Goal: Task Accomplishment & Management: Complete application form

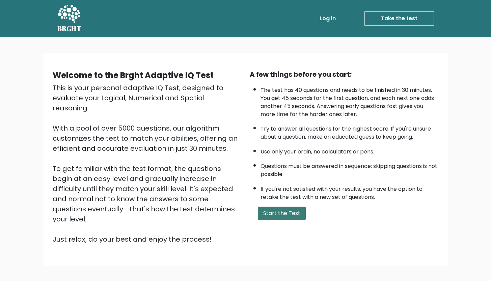
click at [284, 218] on button "Start the Test" at bounding box center [282, 213] width 48 height 13
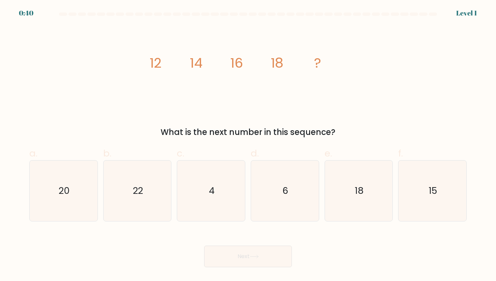
click at [27, 191] on div "a. 20" at bounding box center [64, 185] width 74 height 76
click at [62, 193] on text "20" at bounding box center [64, 191] width 11 height 12
click at [248, 145] on input "a. 20" at bounding box center [248, 143] width 0 height 4
radio input "true"
click at [270, 259] on button "Next" at bounding box center [248, 257] width 88 height 22
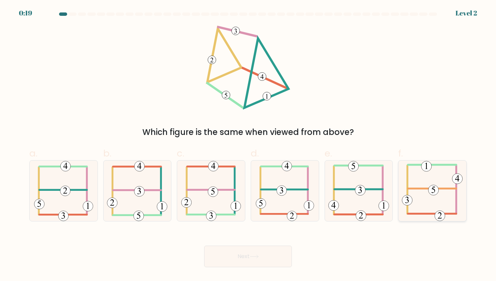
click at [440, 197] on icon at bounding box center [432, 191] width 61 height 61
click at [248, 145] on input "f." at bounding box center [248, 143] width 0 height 4
radio input "true"
click at [254, 258] on icon at bounding box center [253, 257] width 9 height 4
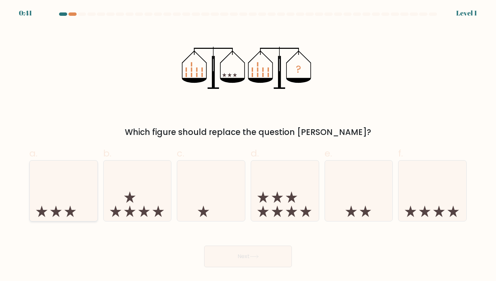
click at [68, 200] on icon at bounding box center [64, 191] width 68 height 56
click at [248, 145] on input "a." at bounding box center [248, 143] width 0 height 4
radio input "true"
click at [254, 257] on icon at bounding box center [253, 257] width 9 height 4
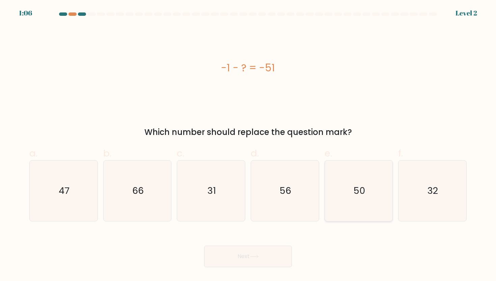
click at [362, 197] on text "50" at bounding box center [358, 191] width 11 height 12
click at [248, 145] on input "e. 50" at bounding box center [248, 143] width 0 height 4
radio input "true"
click at [264, 258] on button "Next" at bounding box center [248, 257] width 88 height 22
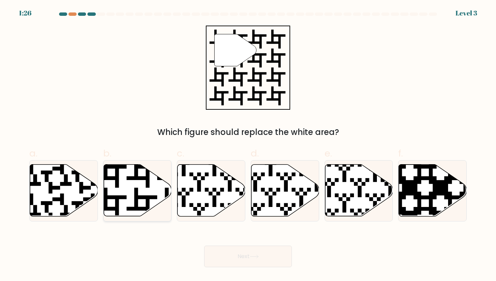
click at [112, 181] on icon at bounding box center [137, 191] width 68 height 52
click at [248, 145] on input "b." at bounding box center [248, 143] width 0 height 4
radio input "true"
click at [250, 254] on button "Next" at bounding box center [248, 257] width 88 height 22
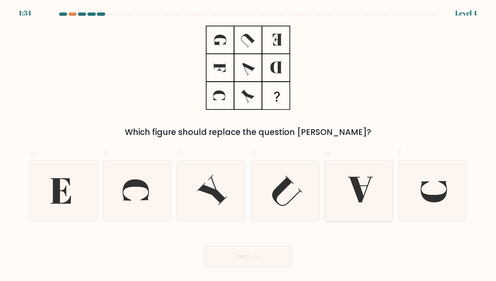
click at [354, 188] on icon at bounding box center [360, 190] width 25 height 26
click at [248, 145] on input "e." at bounding box center [248, 143] width 0 height 4
radio input "true"
click at [243, 257] on button "Next" at bounding box center [248, 257] width 88 height 22
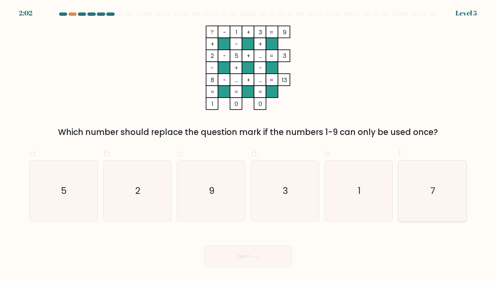
click at [435, 188] on text "7" at bounding box center [432, 191] width 5 height 12
click at [248, 145] on input "f. 7" at bounding box center [248, 143] width 0 height 4
radio input "true"
click at [249, 259] on button "Next" at bounding box center [248, 257] width 88 height 22
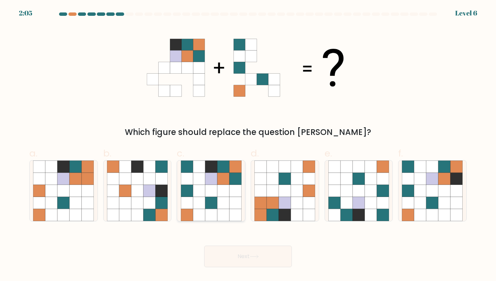
click at [226, 178] on icon at bounding box center [223, 179] width 12 height 12
click at [248, 145] on input "c." at bounding box center [248, 143] width 0 height 4
radio input "true"
click at [267, 262] on button "Next" at bounding box center [248, 257] width 88 height 22
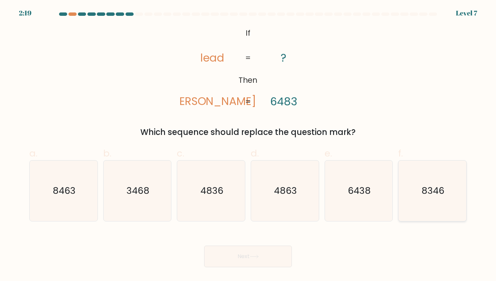
click at [429, 199] on icon "8346" at bounding box center [432, 191] width 61 height 61
click at [248, 145] on input "f. 8346" at bounding box center [248, 143] width 0 height 4
radio input "true"
click at [243, 250] on button "Next" at bounding box center [248, 257] width 88 height 22
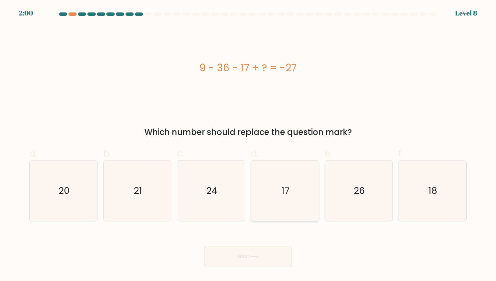
click at [284, 174] on icon "17" at bounding box center [284, 191] width 61 height 61
click at [248, 145] on input "d. 17" at bounding box center [248, 143] width 0 height 4
radio input "true"
click at [257, 263] on button "Next" at bounding box center [248, 257] width 88 height 22
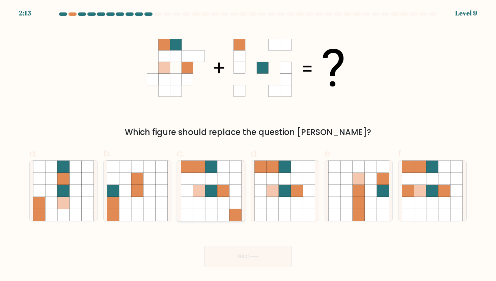
click at [196, 189] on icon at bounding box center [199, 191] width 12 height 12
click at [248, 145] on input "c." at bounding box center [248, 143] width 0 height 4
radio input "true"
click at [432, 211] on icon at bounding box center [432, 215] width 12 height 12
click at [248, 145] on input "f." at bounding box center [248, 143] width 0 height 4
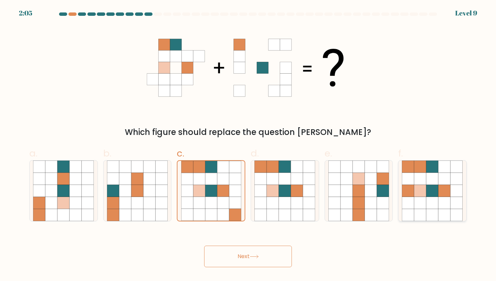
radio input "true"
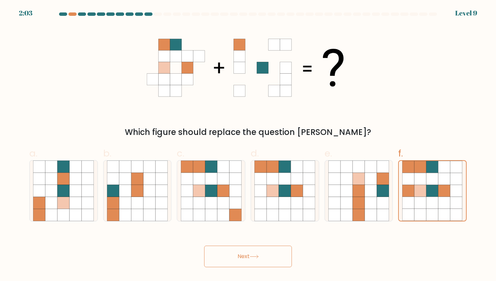
click at [228, 254] on button "Next" at bounding box center [248, 257] width 88 height 22
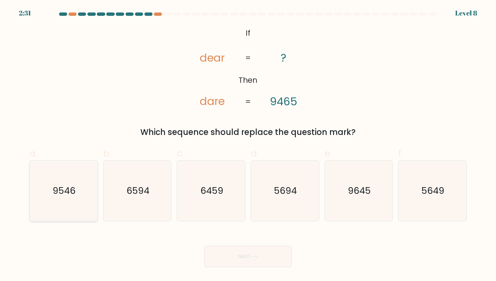
click at [61, 194] on text "9546" at bounding box center [64, 191] width 23 height 12
click at [248, 145] on input "a. 9546" at bounding box center [248, 143] width 0 height 4
radio input "true"
click at [250, 258] on button "Next" at bounding box center [248, 257] width 88 height 22
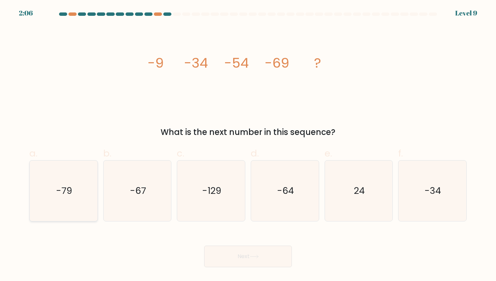
click at [77, 196] on icon "-79" at bounding box center [63, 191] width 61 height 61
click at [248, 145] on input "a. -79" at bounding box center [248, 143] width 0 height 4
radio input "true"
click at [249, 260] on button "Next" at bounding box center [248, 257] width 88 height 22
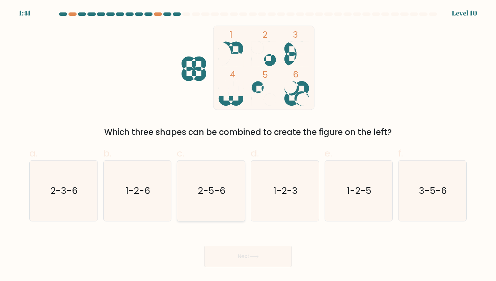
click at [211, 194] on text "2-5-6" at bounding box center [211, 191] width 27 height 12
click at [248, 145] on input "c. 2-5-6" at bounding box center [248, 143] width 0 height 4
radio input "true"
click at [264, 251] on button "Next" at bounding box center [248, 257] width 88 height 22
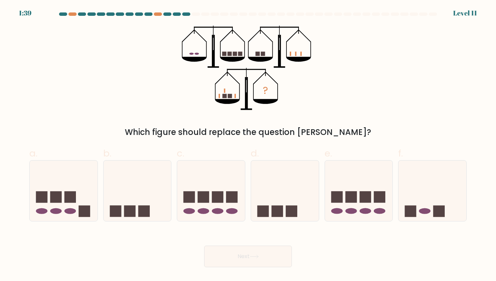
click at [261, 258] on button "Next" at bounding box center [248, 257] width 88 height 22
click at [287, 204] on icon at bounding box center [285, 191] width 68 height 56
click at [248, 145] on input "d." at bounding box center [248, 143] width 0 height 4
radio input "true"
click at [251, 267] on button "Next" at bounding box center [248, 257] width 88 height 22
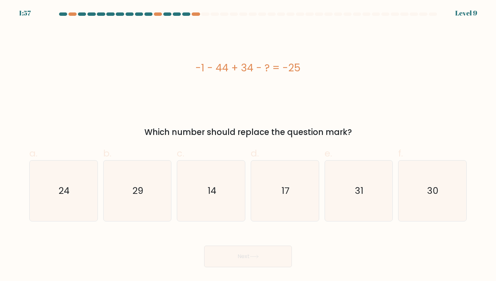
click at [251, 264] on button "Next" at bounding box center [248, 257] width 88 height 22
click at [218, 196] on icon "14" at bounding box center [211, 191] width 61 height 61
click at [248, 145] on input "c. 14" at bounding box center [248, 143] width 0 height 4
radio input "true"
click at [251, 261] on button "Next" at bounding box center [248, 257] width 88 height 22
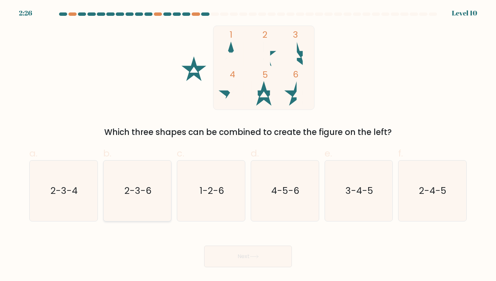
click at [145, 203] on icon "2-3-6" at bounding box center [137, 191] width 61 height 61
click at [248, 145] on input "b. 2-3-6" at bounding box center [248, 143] width 0 height 4
radio input "true"
click at [268, 261] on button "Next" at bounding box center [248, 257] width 88 height 22
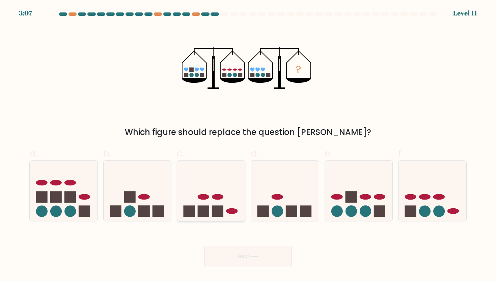
click at [199, 186] on icon at bounding box center [211, 191] width 68 height 56
click at [248, 145] on input "c." at bounding box center [248, 143] width 0 height 4
radio input "true"
click at [255, 259] on button "Next" at bounding box center [248, 257] width 88 height 22
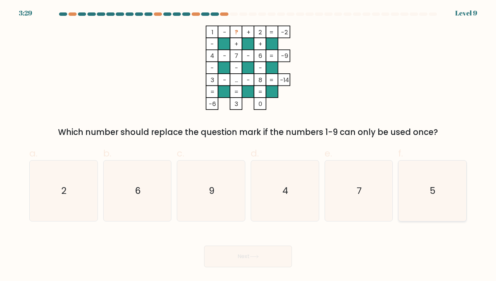
click at [441, 220] on icon "5" at bounding box center [432, 191] width 61 height 61
click at [248, 145] on input "f. 5" at bounding box center [248, 143] width 0 height 4
radio input "true"
click at [262, 265] on button "Next" at bounding box center [248, 257] width 88 height 22
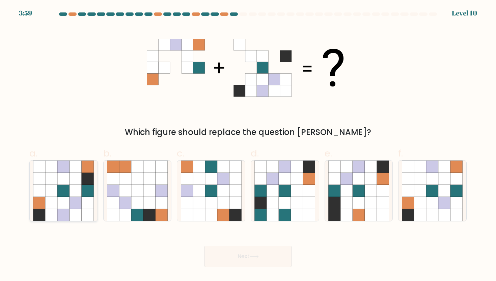
click at [82, 190] on icon at bounding box center [88, 191] width 12 height 12
click at [248, 145] on input "a." at bounding box center [248, 143] width 0 height 4
radio input "true"
click at [250, 259] on button "Next" at bounding box center [248, 257] width 88 height 22
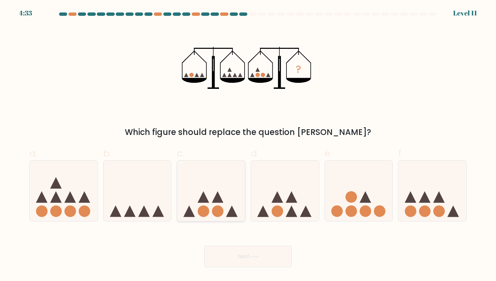
click at [215, 210] on circle at bounding box center [217, 211] width 11 height 11
click at [248, 145] on input "c." at bounding box center [248, 143] width 0 height 4
radio input "true"
click at [249, 260] on button "Next" at bounding box center [248, 257] width 88 height 22
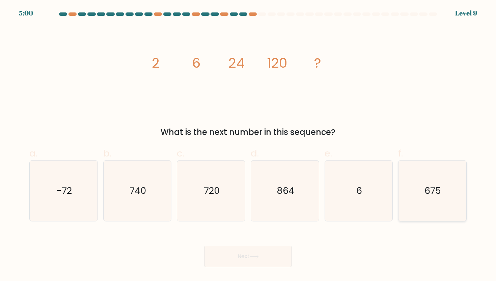
click at [432, 187] on text "675" at bounding box center [432, 191] width 17 height 12
click at [248, 145] on input "f. 675" at bounding box center [248, 143] width 0 height 4
radio input "true"
click at [246, 258] on button "Next" at bounding box center [248, 257] width 88 height 22
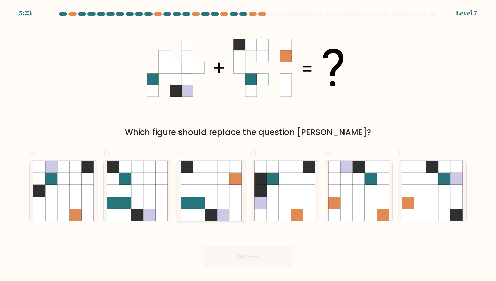
click at [223, 219] on icon at bounding box center [223, 215] width 12 height 12
click at [248, 145] on input "c." at bounding box center [248, 143] width 0 height 4
radio input "true"
click at [263, 260] on button "Next" at bounding box center [248, 257] width 88 height 22
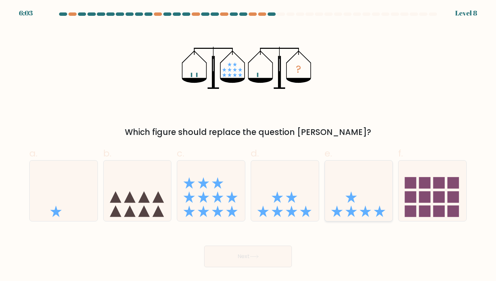
click at [349, 206] on icon at bounding box center [359, 191] width 68 height 56
click at [248, 145] on input "e." at bounding box center [248, 143] width 0 height 4
radio input "true"
click at [259, 261] on button "Next" at bounding box center [248, 257] width 88 height 22
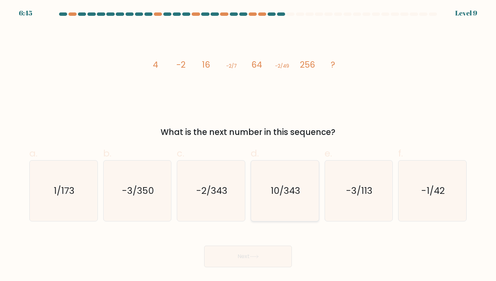
click at [268, 195] on icon "10/343" at bounding box center [284, 191] width 61 height 61
click at [248, 145] on input "d. 10/343" at bounding box center [248, 143] width 0 height 4
radio input "true"
drag, startPoint x: 253, startPoint y: 268, endPoint x: 255, endPoint y: 262, distance: 6.9
click at [254, 266] on body "6:44 Level 9" at bounding box center [248, 140] width 496 height 281
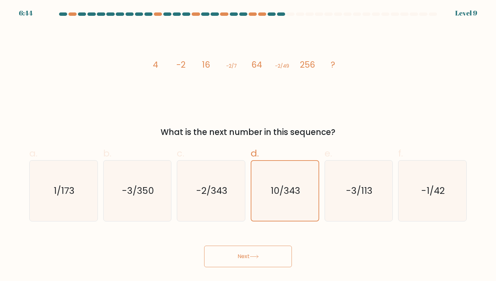
click at [255, 261] on button "Next" at bounding box center [248, 257] width 88 height 22
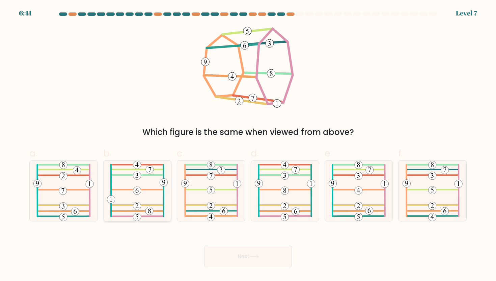
click at [150, 186] on icon at bounding box center [137, 191] width 61 height 61
click at [248, 145] on input "b." at bounding box center [248, 143] width 0 height 4
radio input "true"
click at [237, 254] on button "Next" at bounding box center [248, 257] width 88 height 22
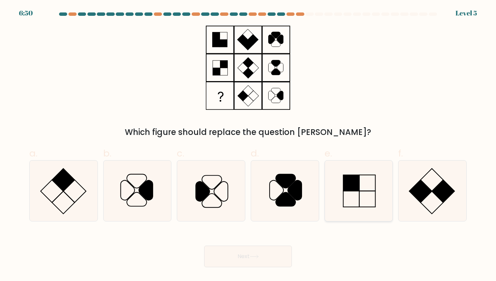
click at [370, 195] on icon at bounding box center [358, 191] width 61 height 61
click at [248, 145] on input "e." at bounding box center [248, 143] width 0 height 4
radio input "true"
click at [239, 260] on button "Next" at bounding box center [248, 257] width 88 height 22
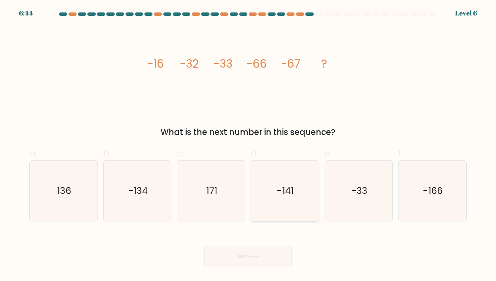
click at [273, 195] on icon "-141" at bounding box center [284, 191] width 61 height 61
click at [248, 145] on input "d. -141" at bounding box center [248, 143] width 0 height 4
radio input "true"
click at [248, 262] on button "Next" at bounding box center [248, 257] width 88 height 22
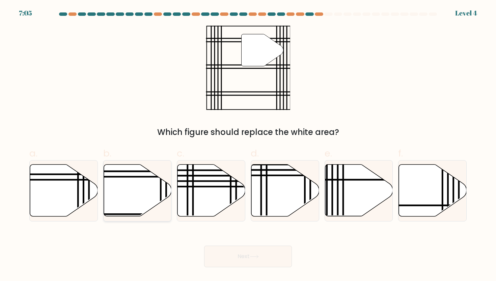
click at [149, 197] on icon at bounding box center [137, 191] width 68 height 52
click at [248, 145] on input "b." at bounding box center [248, 143] width 0 height 4
radio input "true"
click at [258, 258] on icon at bounding box center [253, 257] width 9 height 4
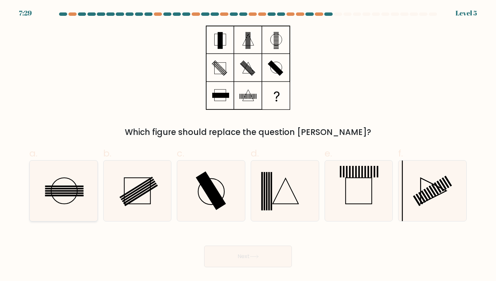
click at [73, 197] on icon at bounding box center [63, 191] width 61 height 61
click at [248, 145] on input "a." at bounding box center [248, 143] width 0 height 4
radio input "true"
click at [251, 261] on button "Next" at bounding box center [248, 257] width 88 height 22
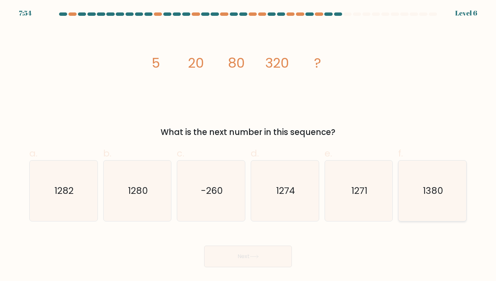
click at [433, 205] on icon "1380" at bounding box center [432, 191] width 61 height 61
click at [248, 145] on input "f. 1380" at bounding box center [248, 143] width 0 height 4
radio input "true"
click at [244, 259] on button "Next" at bounding box center [248, 257] width 88 height 22
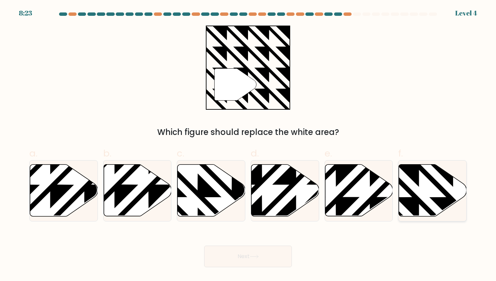
click at [438, 203] on icon at bounding box center [453, 163] width 137 height 137
click at [248, 145] on input "f." at bounding box center [248, 143] width 0 height 4
radio input "true"
click at [265, 259] on button "Next" at bounding box center [248, 257] width 88 height 22
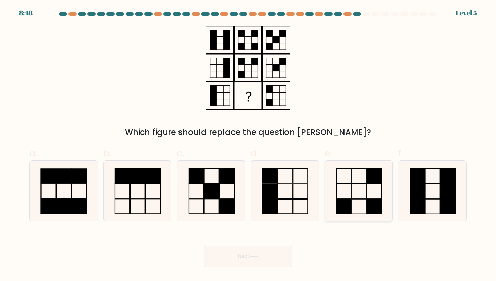
click at [344, 198] on icon at bounding box center [358, 191] width 61 height 61
click at [248, 145] on input "e." at bounding box center [248, 143] width 0 height 4
radio input "true"
click at [257, 256] on icon at bounding box center [253, 257] width 9 height 4
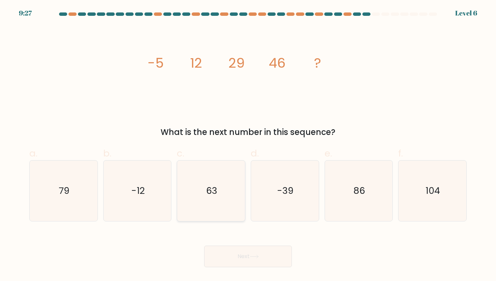
click at [224, 187] on icon "63" at bounding box center [211, 191] width 61 height 61
click at [248, 145] on input "c. 63" at bounding box center [248, 143] width 0 height 4
radio input "true"
click at [277, 266] on button "Next" at bounding box center [248, 257] width 88 height 22
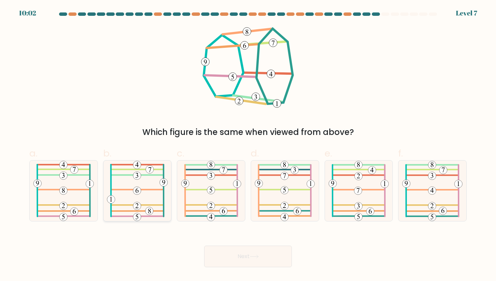
click at [147, 186] on icon at bounding box center [137, 191] width 61 height 61
click at [248, 145] on input "b." at bounding box center [248, 143] width 0 height 4
radio input "true"
click at [253, 264] on button "Next" at bounding box center [248, 257] width 88 height 22
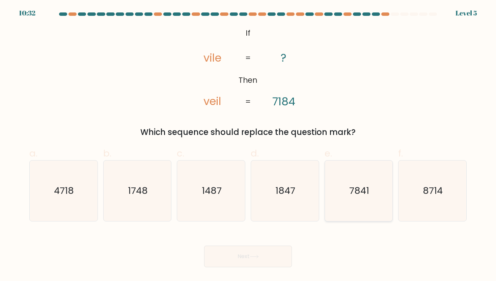
click at [359, 209] on icon "7841" at bounding box center [358, 191] width 61 height 61
click at [248, 145] on input "e. 7841" at bounding box center [248, 143] width 0 height 4
radio input "true"
click at [249, 255] on button "Next" at bounding box center [248, 257] width 88 height 22
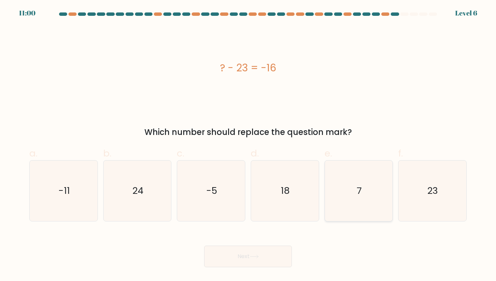
click at [366, 197] on icon "7" at bounding box center [358, 191] width 61 height 61
click at [248, 145] on input "e. 7" at bounding box center [248, 143] width 0 height 4
radio input "true"
click at [265, 259] on button "Next" at bounding box center [248, 257] width 88 height 22
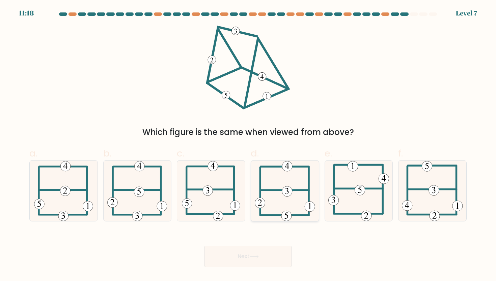
click at [289, 190] on 352 at bounding box center [287, 191] width 10 height 10
click at [248, 145] on input "d." at bounding box center [248, 143] width 0 height 4
radio input "true"
click at [227, 261] on button "Next" at bounding box center [248, 257] width 88 height 22
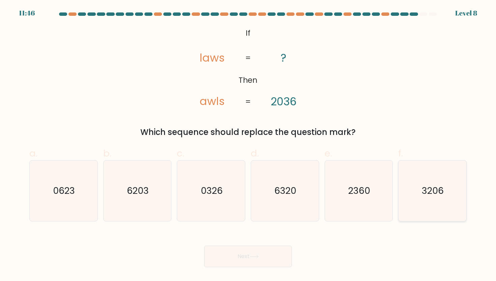
click at [433, 197] on text "3206" at bounding box center [433, 191] width 22 height 12
click at [248, 145] on input "f. 3206" at bounding box center [248, 143] width 0 height 4
radio input "true"
click at [272, 258] on button "Next" at bounding box center [248, 257] width 88 height 22
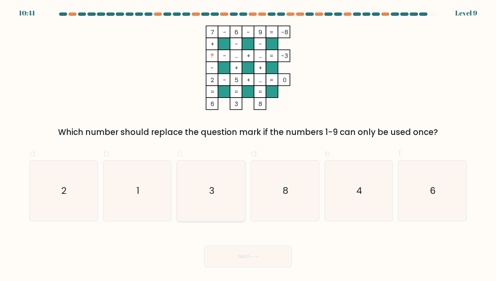
click at [214, 196] on icon "3" at bounding box center [211, 191] width 61 height 61
click at [248, 145] on input "c. 3" at bounding box center [248, 143] width 0 height 4
radio input "true"
click at [268, 263] on button "Next" at bounding box center [248, 257] width 88 height 22
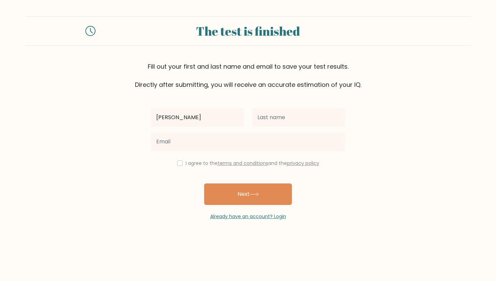
type input "Arnel"
click at [267, 114] on input "text" at bounding box center [298, 117] width 93 height 19
type input "Argueza"
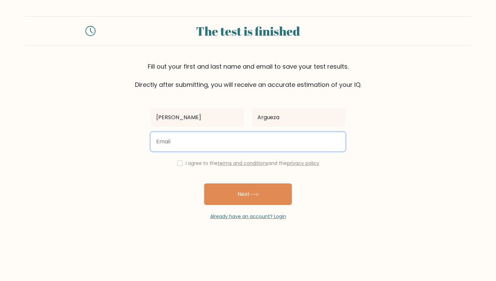
click at [228, 140] on input "email" at bounding box center [248, 141] width 194 height 19
type input "arnel.argueza@gmail.com"
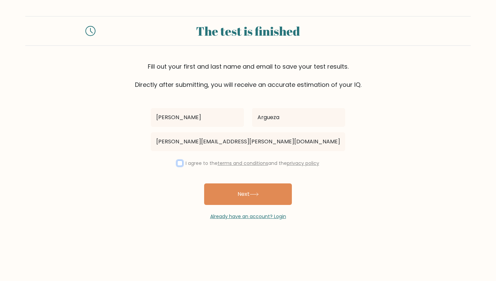
click at [178, 164] on input "checkbox" at bounding box center [179, 163] width 5 height 5
checkbox input "true"
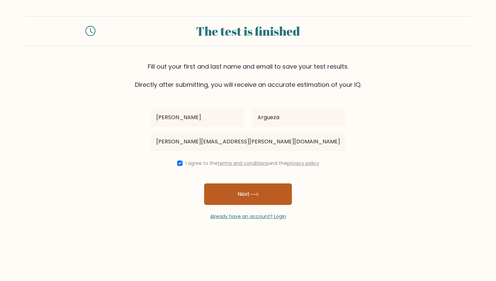
click at [242, 201] on button "Next" at bounding box center [248, 195] width 88 height 22
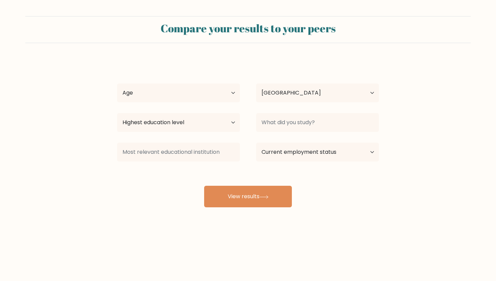
select select "PH"
click at [240, 91] on div "Age Under 18 years old 18-24 years old 25-34 years old 35-44 years old 45-54 ye…" at bounding box center [178, 93] width 139 height 24
click at [235, 91] on select "Age Under 18 years old 18-24 years old 25-34 years old 35-44 years old 45-54 ye…" at bounding box center [178, 93] width 123 height 19
select select "25_34"
click at [156, 124] on select "Highest education level No schooling Primary Lower Secondary Upper Secondary Oc…" at bounding box center [178, 122] width 123 height 19
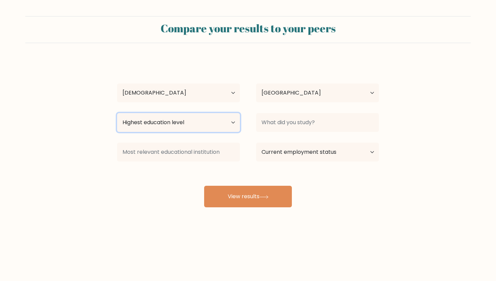
select select "bachelors_degree"
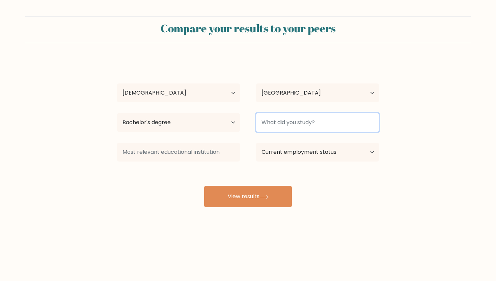
click at [279, 121] on input at bounding box center [317, 122] width 123 height 19
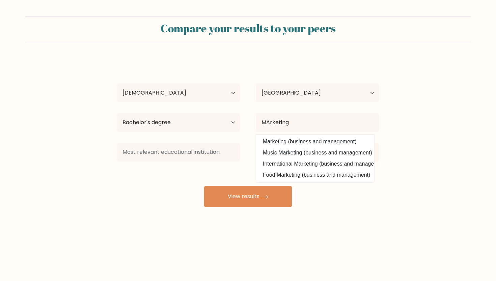
click at [281, 143] on option "Marketing (business and management)" at bounding box center [315, 142] width 115 height 11
type input "Marketing"
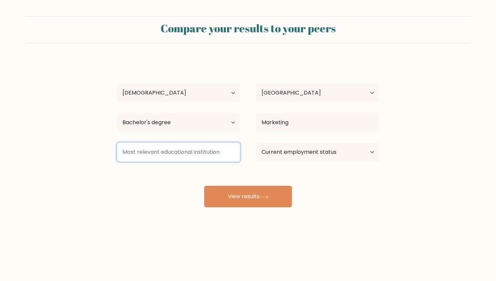
click at [170, 153] on input at bounding box center [178, 152] width 123 height 19
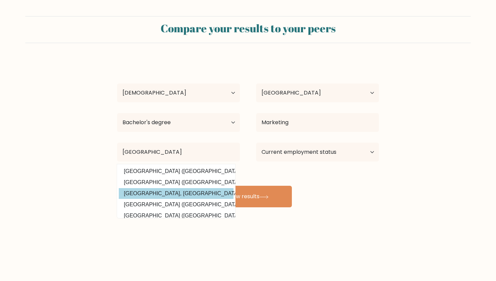
click at [162, 190] on option "Saint Louis University, Baguio City (Philippines)" at bounding box center [176, 193] width 115 height 11
type input "[GEOGRAPHIC_DATA], [GEOGRAPHIC_DATA]"
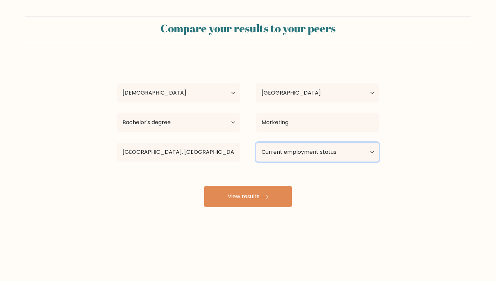
click at [342, 153] on select "Current employment status Employed Student Retired Other / prefer not to answer" at bounding box center [317, 152] width 123 height 19
select select "employed"
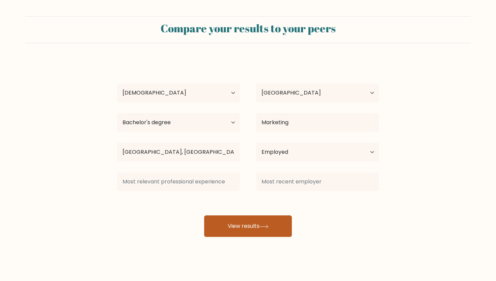
click at [257, 228] on button "View results" at bounding box center [248, 227] width 88 height 22
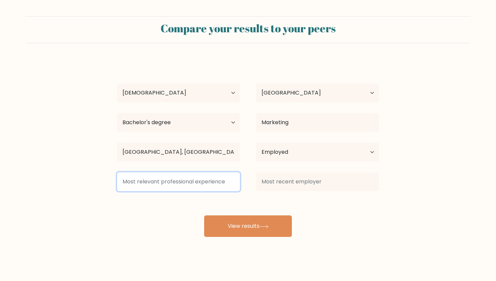
click at [140, 183] on input at bounding box center [178, 182] width 123 height 19
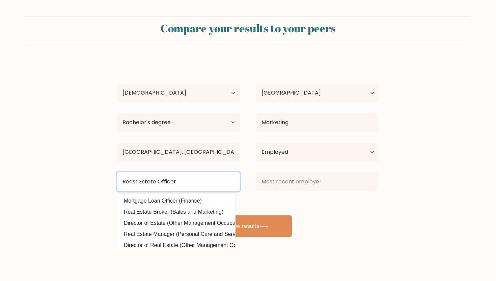
type input "Reast Estate Officer"
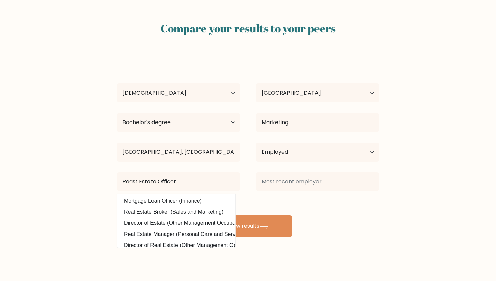
click at [36, 187] on form "Compare your results to your peers Arnel Argueza Age Under 18 years old 18-24 y…" at bounding box center [248, 126] width 496 height 221
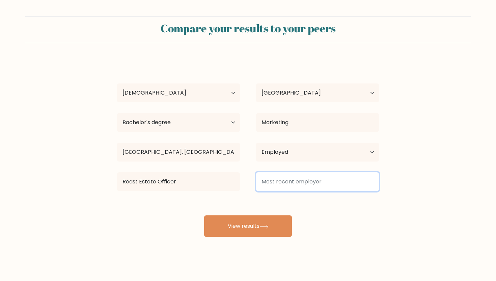
click at [338, 184] on input at bounding box center [317, 182] width 123 height 19
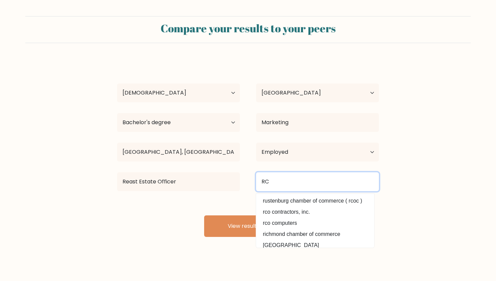
type input "R"
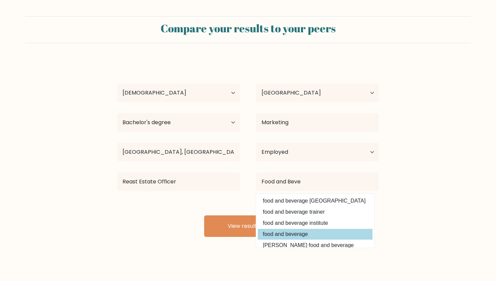
click at [287, 232] on option "food and beverage" at bounding box center [315, 234] width 115 height 11
type input "food and beverage"
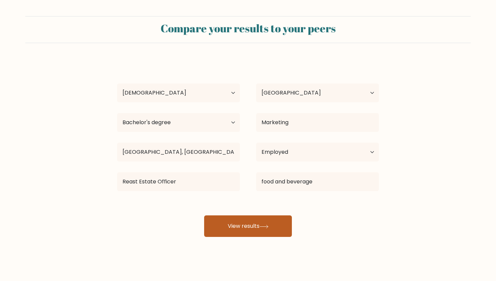
click at [248, 230] on button "View results" at bounding box center [248, 227] width 88 height 22
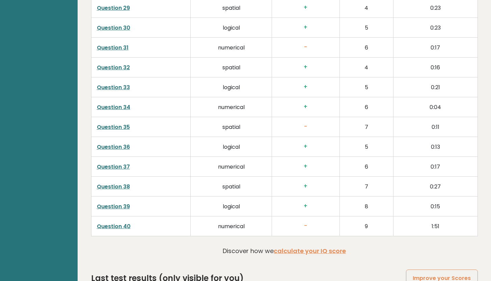
scroll to position [1704, 0]
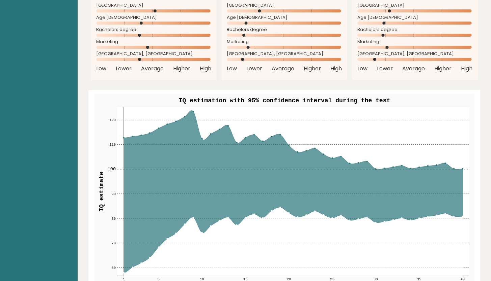
scroll to position [0, 0]
